Goal: Navigation & Orientation: Go to known website

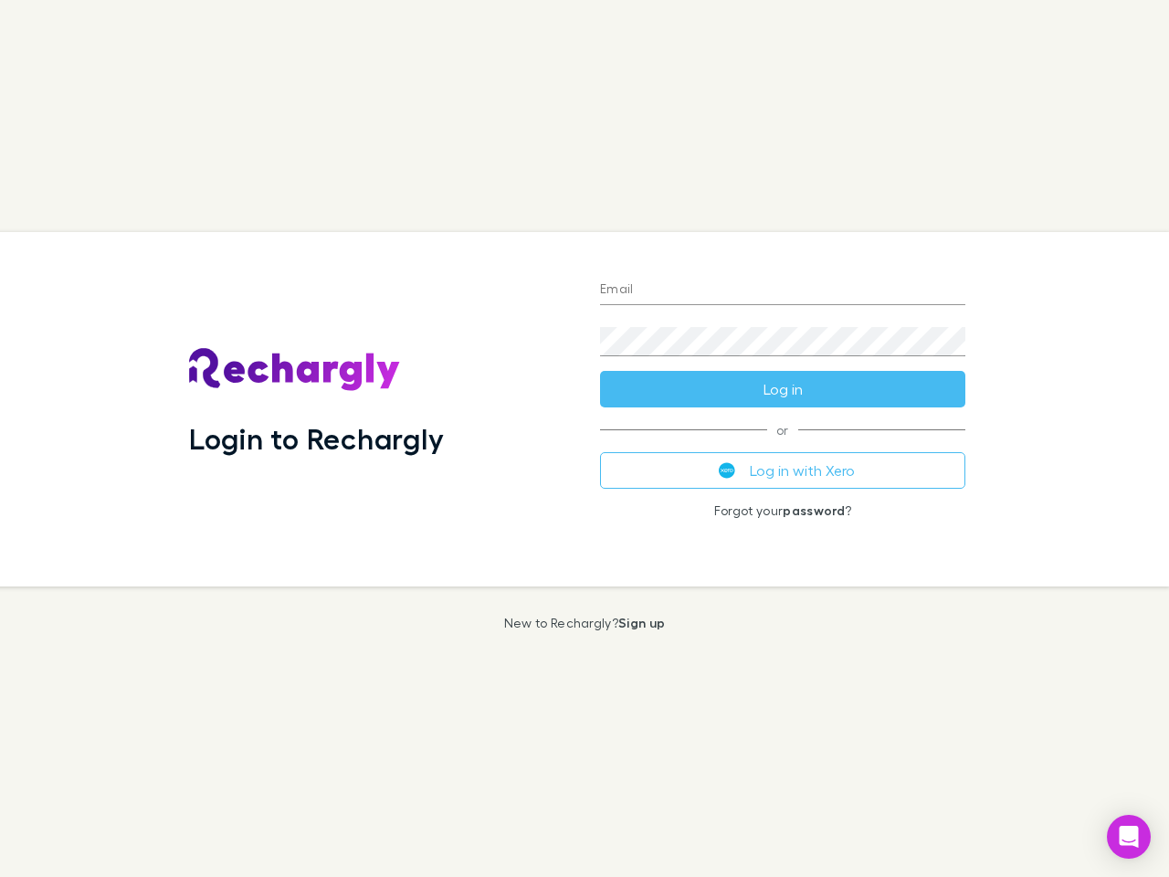
click at [584, 438] on div "Login to Rechargly" at bounding box center [379, 409] width 411 height 354
click at [782, 290] on input "Email" at bounding box center [782, 290] width 365 height 29
click at [782, 389] on button "Log in" at bounding box center [782, 389] width 365 height 37
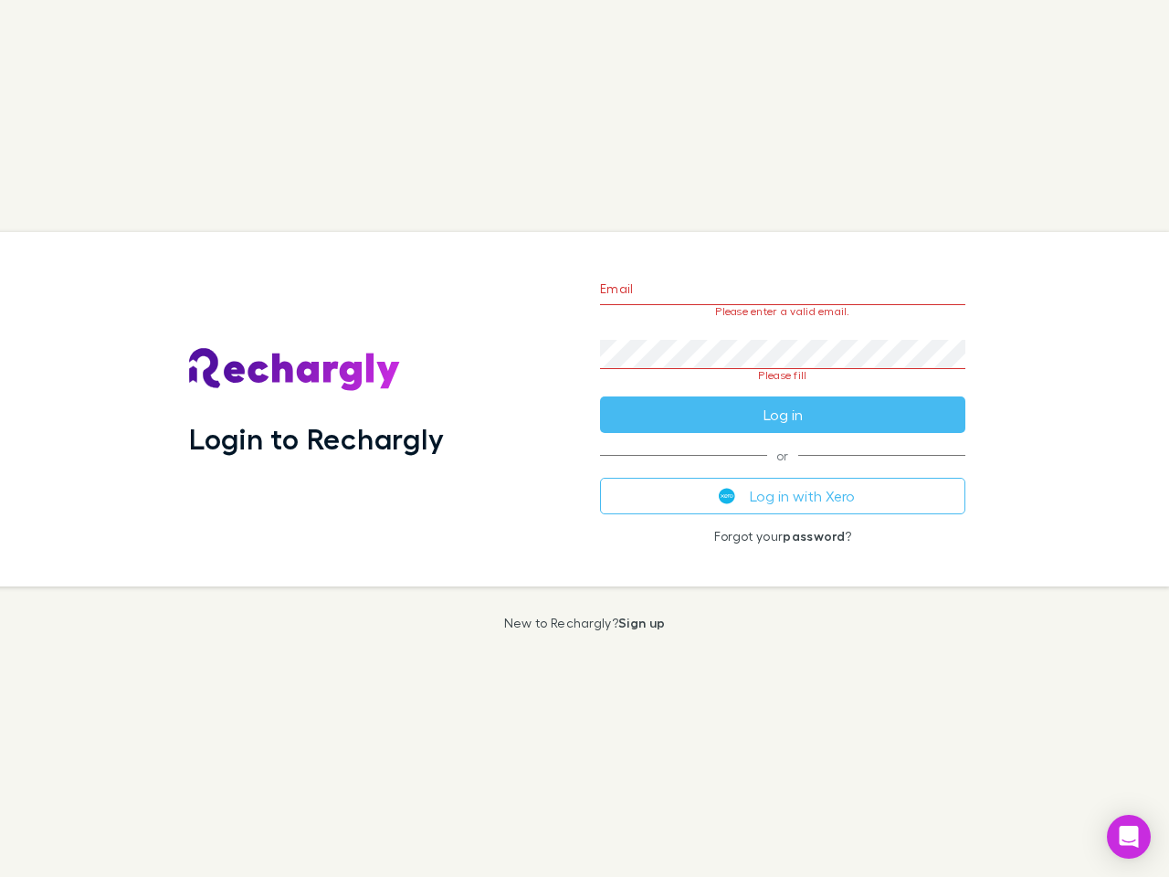
click at [782, 470] on div "Email Please enter a valid email. Password Please fill Log in or Log in with Xe…" at bounding box center [782, 409] width 394 height 354
click at [1129, 836] on icon "Open Intercom Messenger" at bounding box center [1128, 836] width 19 height 22
